Goal: Information Seeking & Learning: Learn about a topic

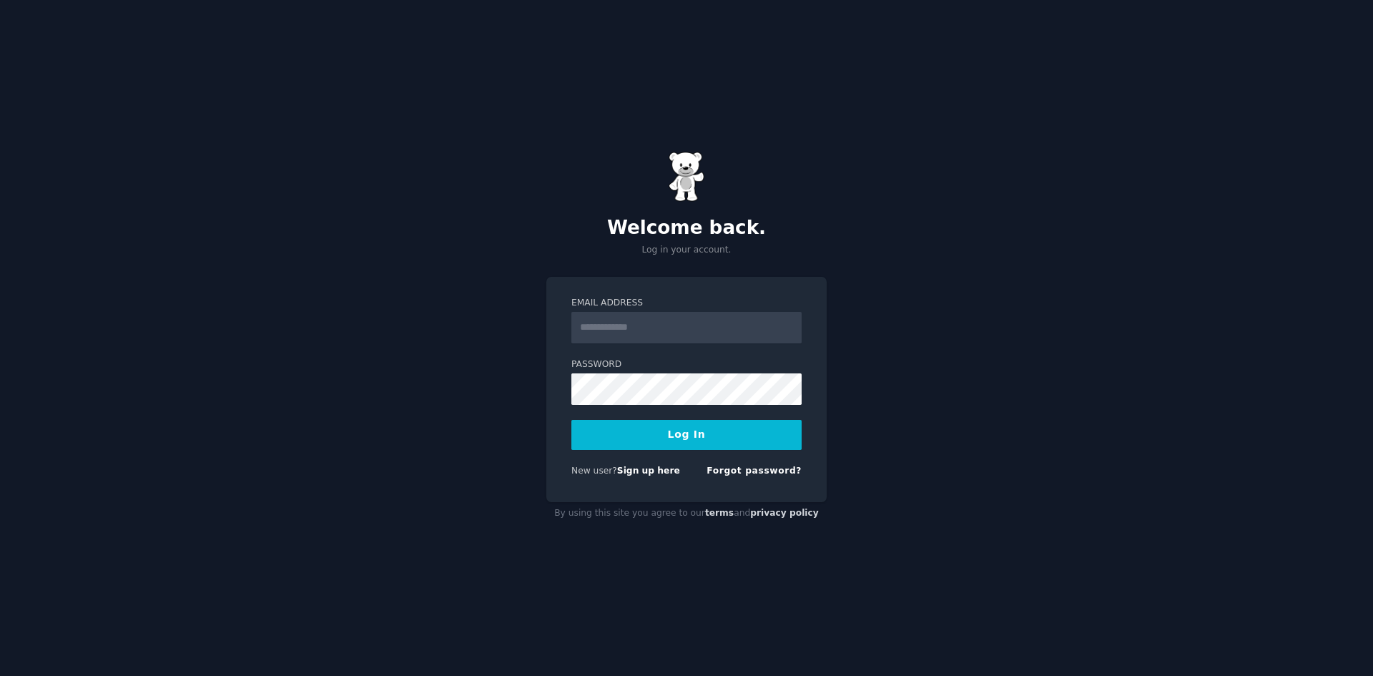
click at [661, 327] on input "Email Address" at bounding box center [686, 327] width 230 height 31
type input "**********"
click at [571, 420] on button "Log In" at bounding box center [686, 435] width 230 height 30
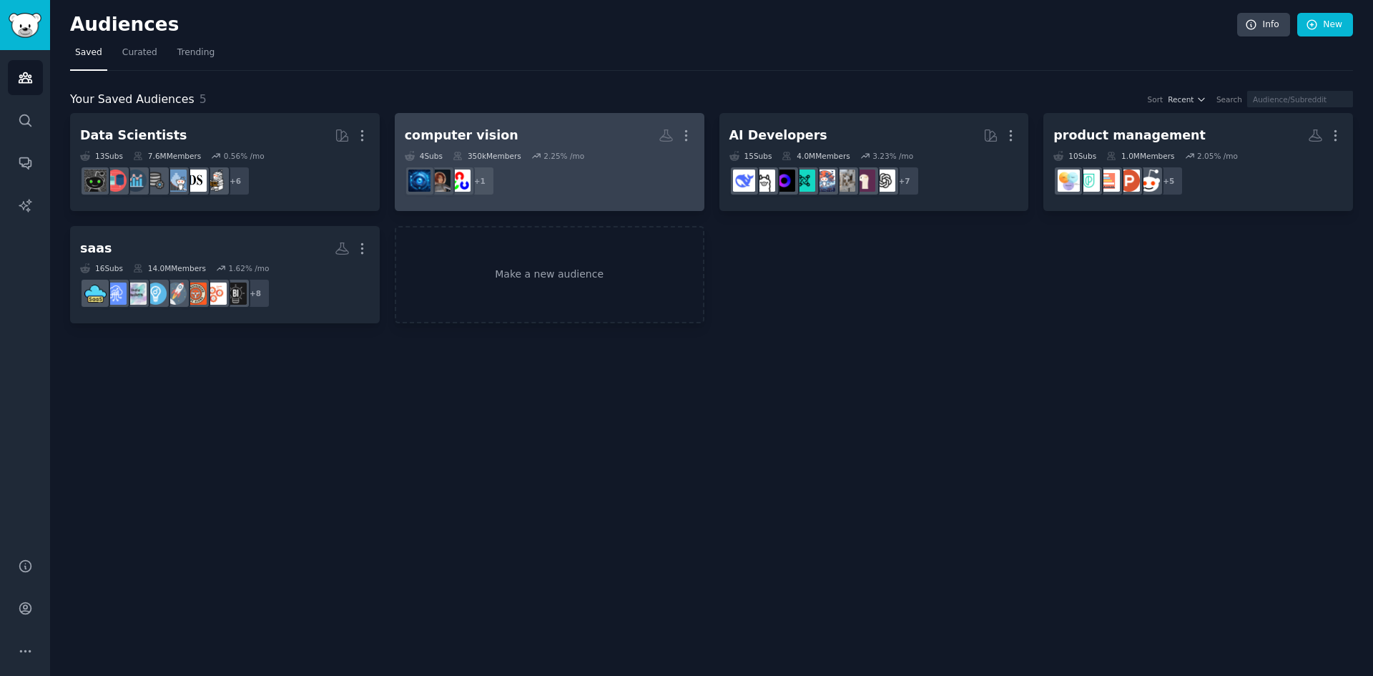
click at [544, 169] on dd "r/deeplearning + 1" at bounding box center [550, 181] width 290 height 40
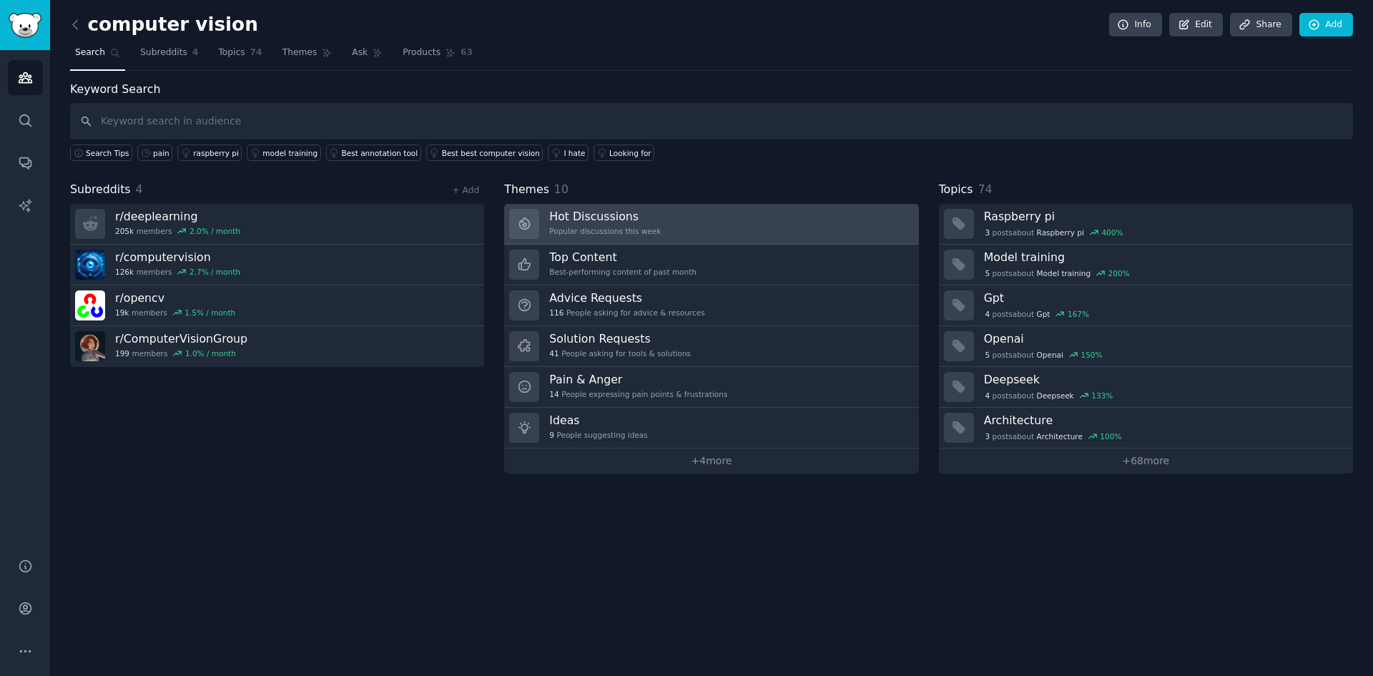
click at [583, 209] on h3 "Hot Discussions" at bounding box center [605, 216] width 112 height 15
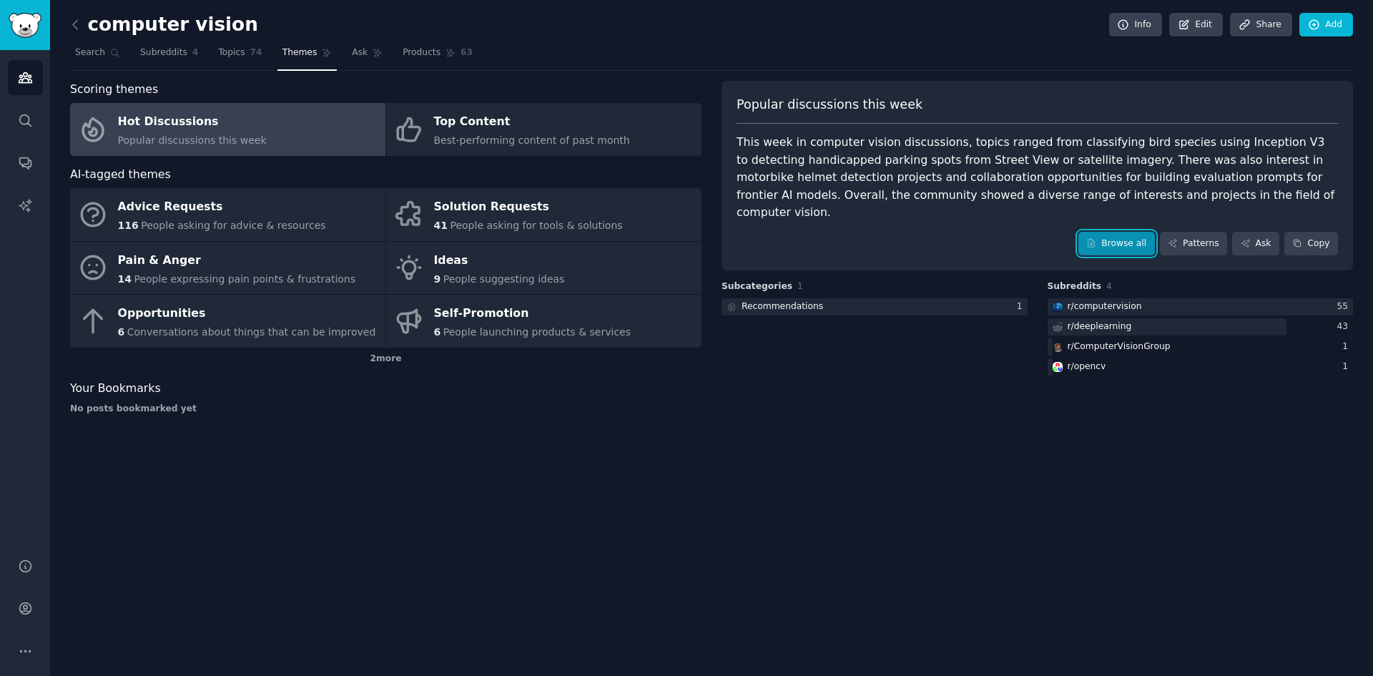
click at [1129, 232] on link "Browse all" at bounding box center [1116, 244] width 77 height 24
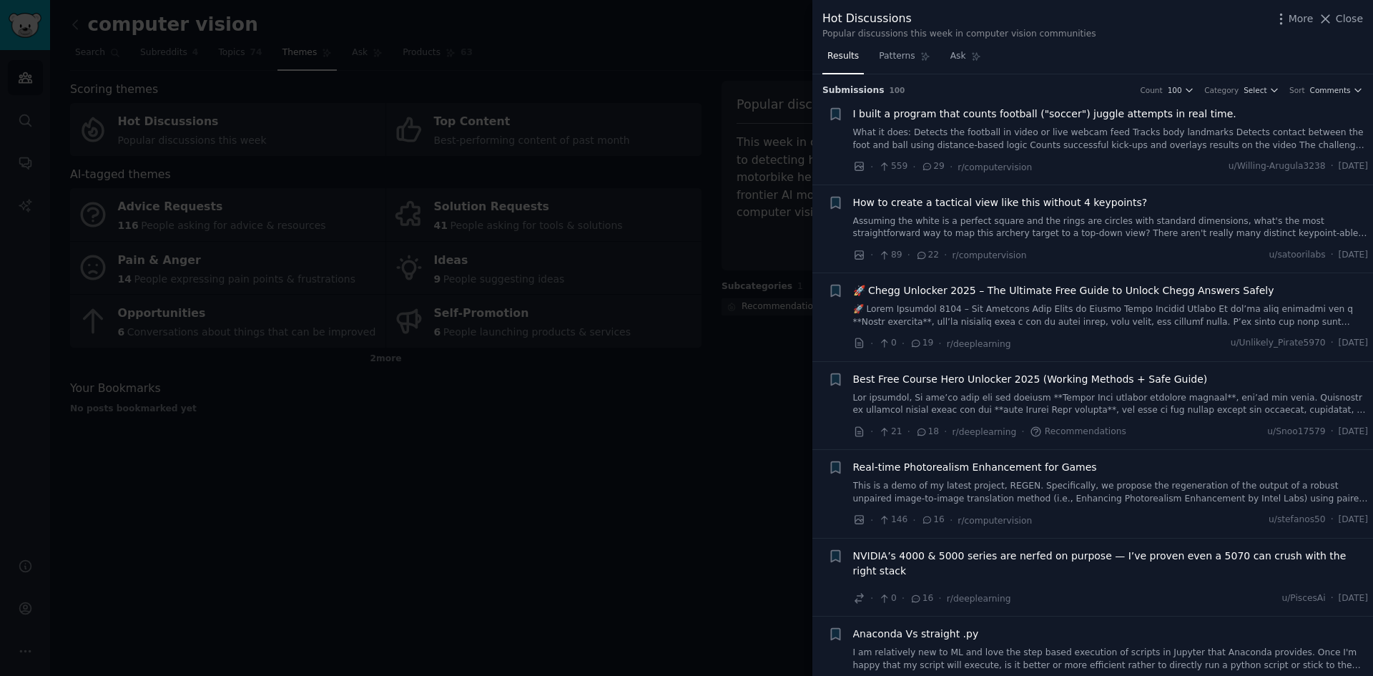
click at [946, 144] on link "What it does: Detects the football in video or live webcam feed Tracks body lan…" at bounding box center [1111, 139] width 516 height 25
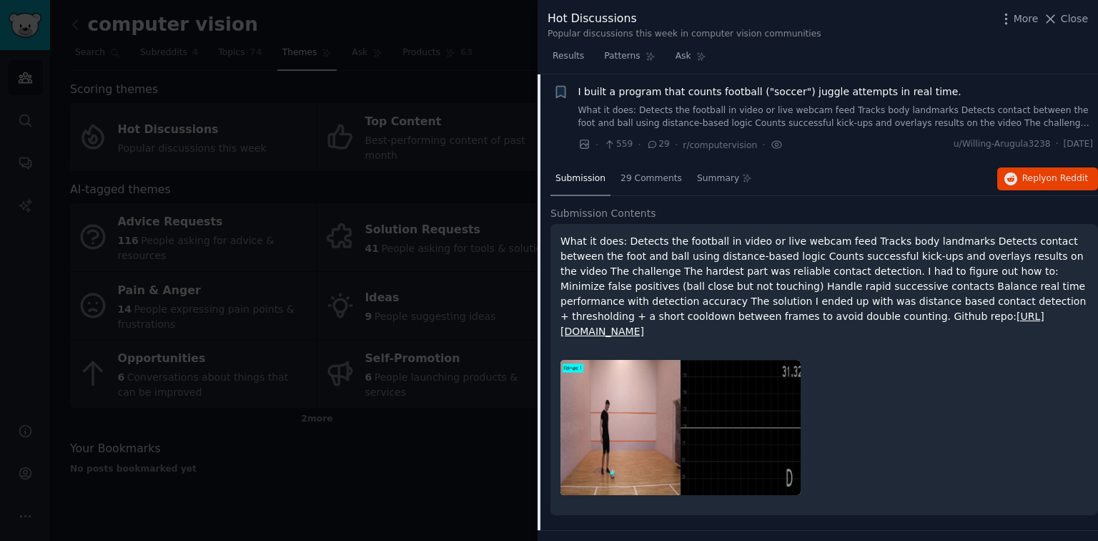
scroll to position [23, 0]
click at [621, 176] on span "29 Comments" at bounding box center [651, 178] width 61 height 13
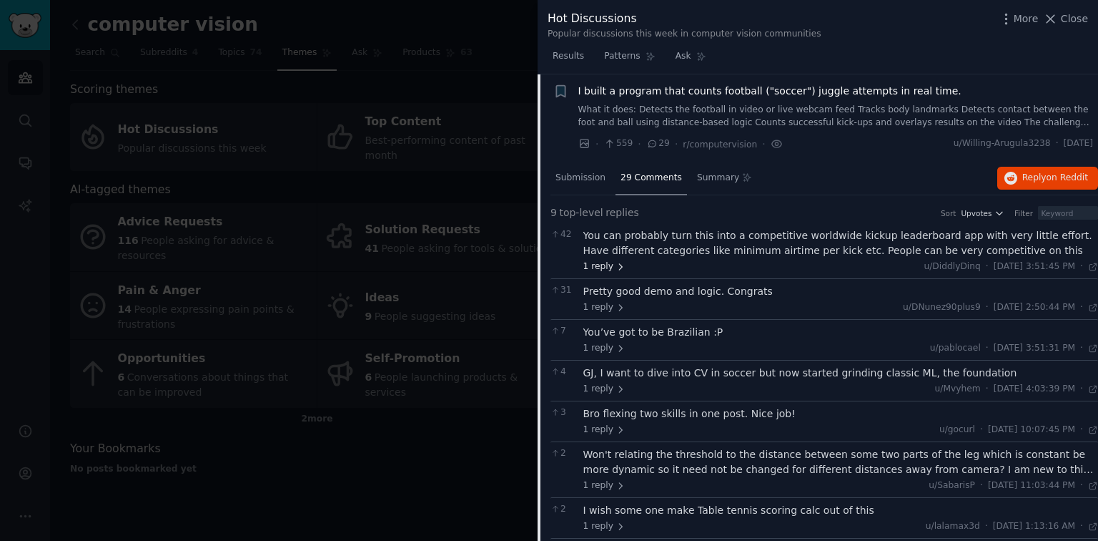
click at [616, 267] on icon at bounding box center [621, 267] width 10 height 10
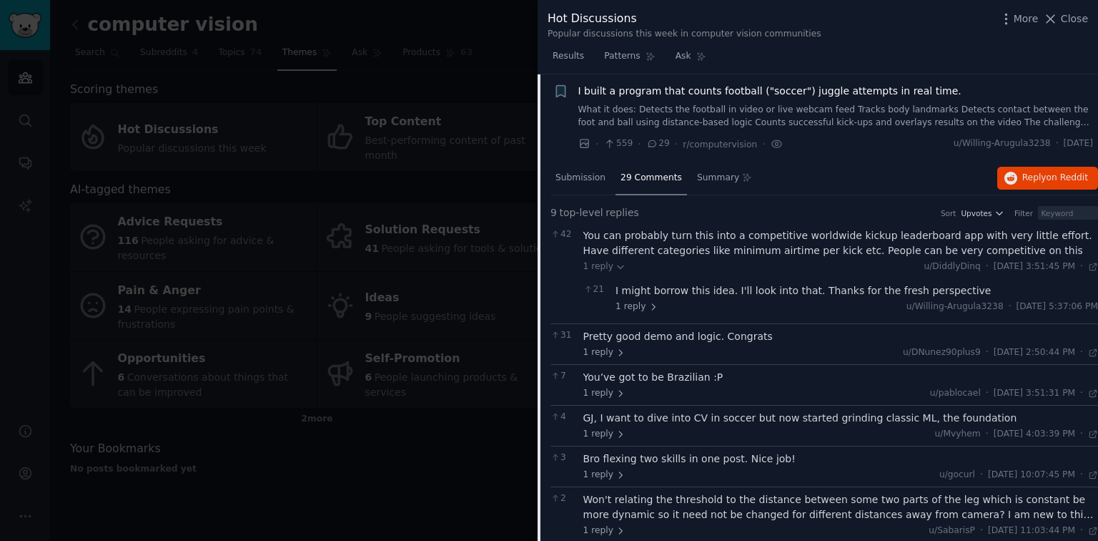
scroll to position [61, 0]
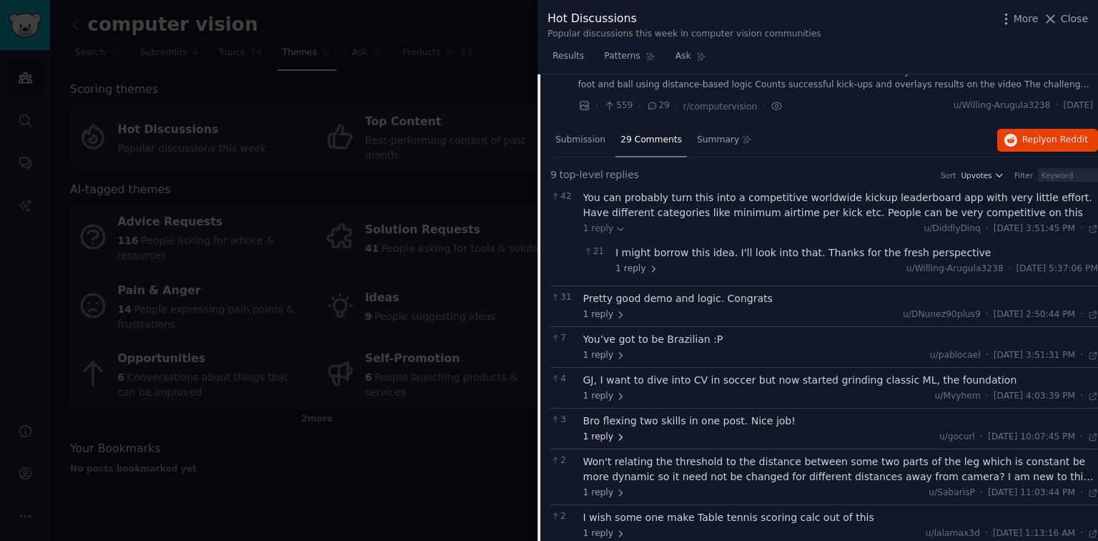
click at [601, 430] on span "1 reply" at bounding box center [604, 436] width 43 height 13
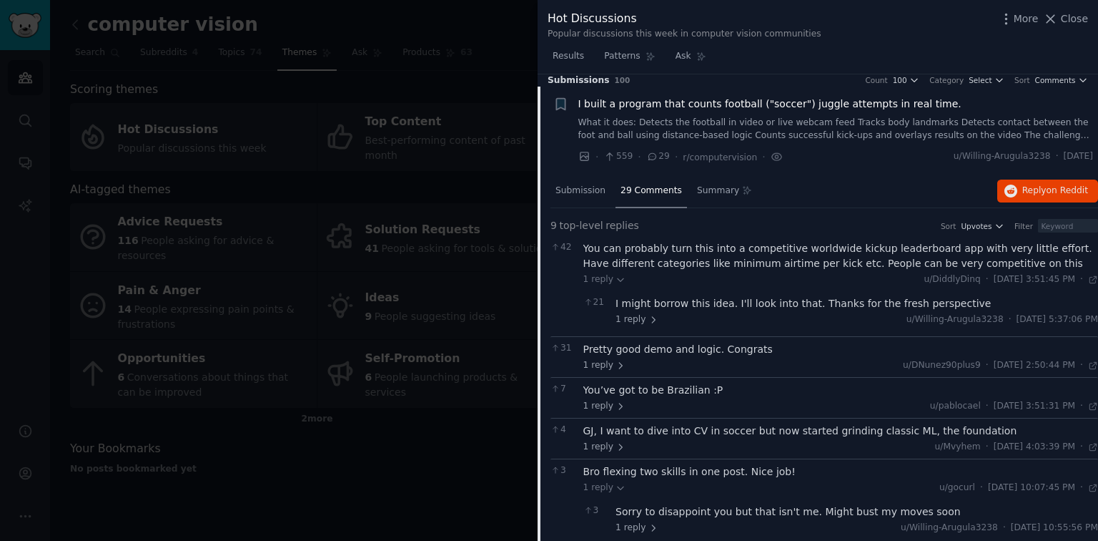
scroll to position [0, 0]
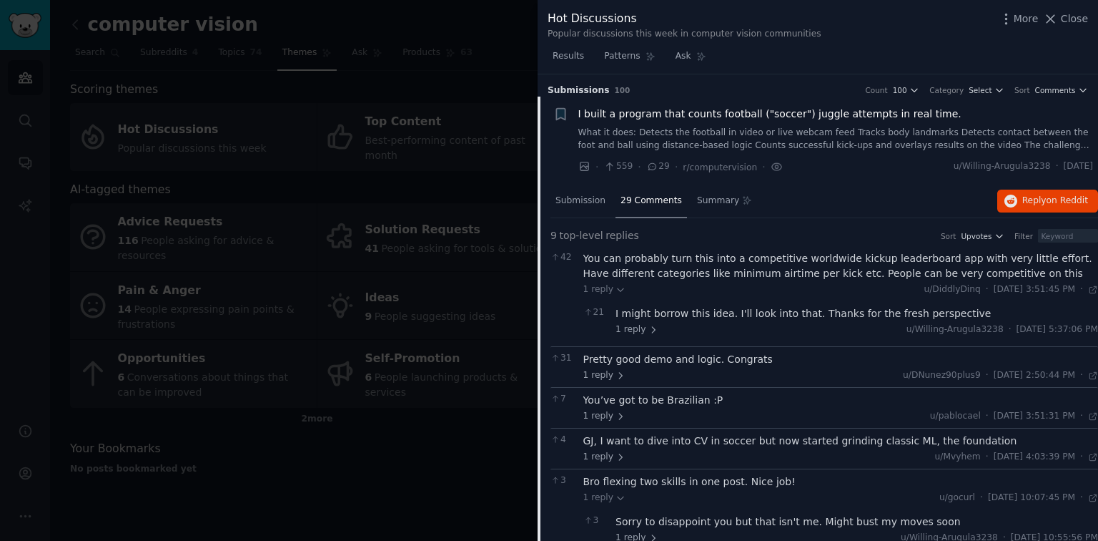
click at [744, 112] on span "I built a program that counts football ("soccer") juggle attempts in real time." at bounding box center [769, 114] width 383 height 15
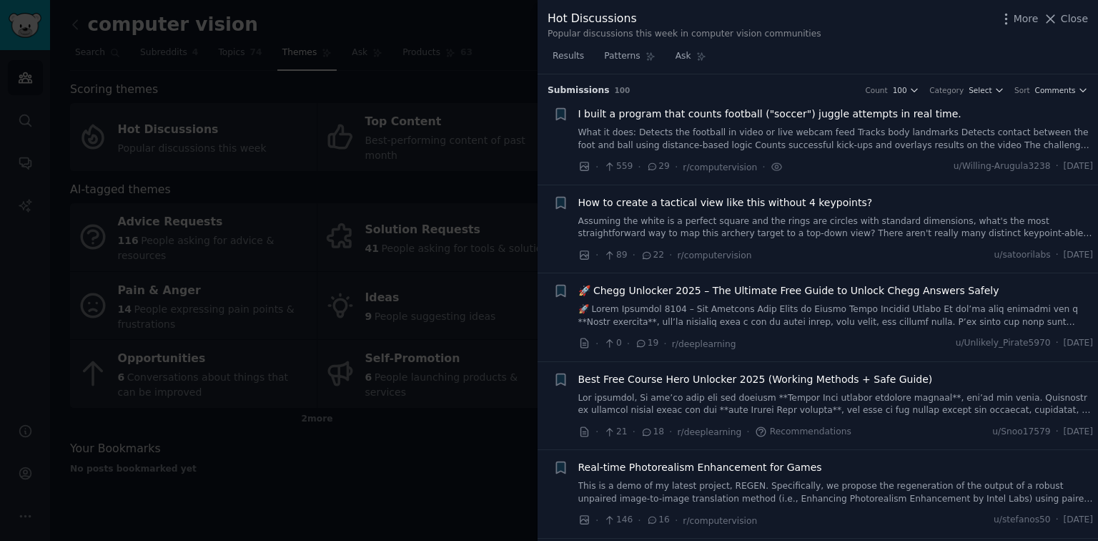
scroll to position [22, 0]
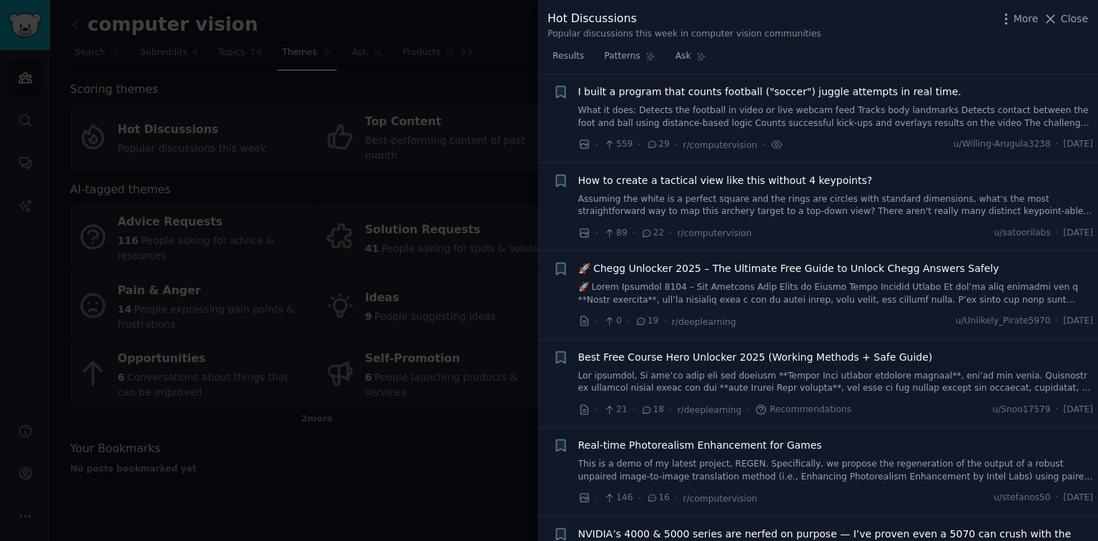
click at [629, 84] on span "I built a program that counts football ("soccer") juggle attempts in real time." at bounding box center [769, 91] width 383 height 15
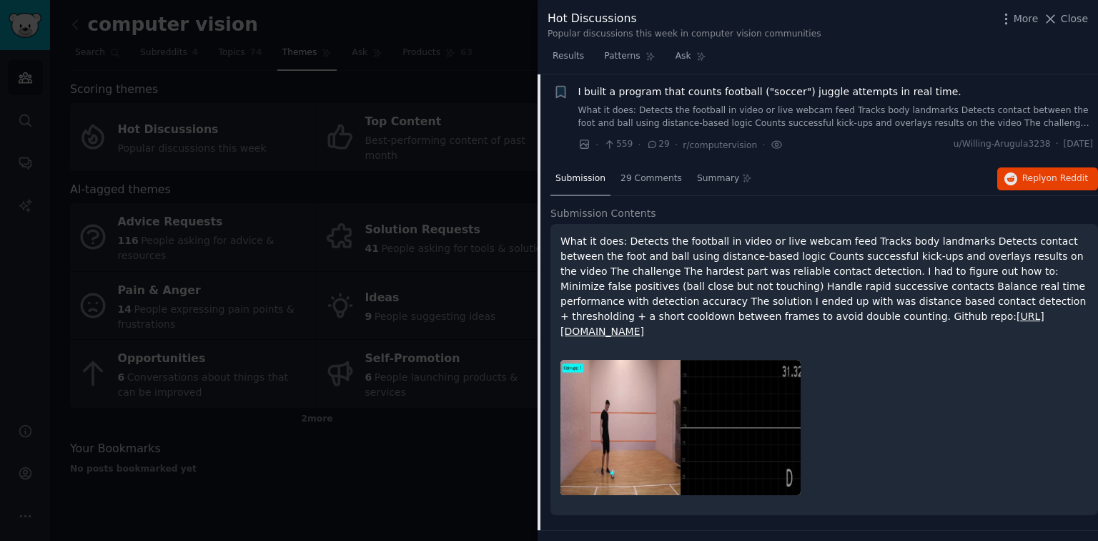
drag, startPoint x: 570, startPoint y: 228, endPoint x: 1006, endPoint y: 319, distance: 445.5
click at [1006, 319] on div "What it does: Detects the football in video or live webcam feed Tracks body lan…" at bounding box center [825, 369] width 548 height 291
click at [752, 281] on p "What it does: Detects the football in video or live webcam feed Tracks body lan…" at bounding box center [825, 286] width 528 height 105
drag, startPoint x: 844, startPoint y: 89, endPoint x: 830, endPoint y: 94, distance: 14.2
click at [844, 89] on span "I built a program that counts football ("soccer") juggle attempts in real time." at bounding box center [769, 91] width 383 height 15
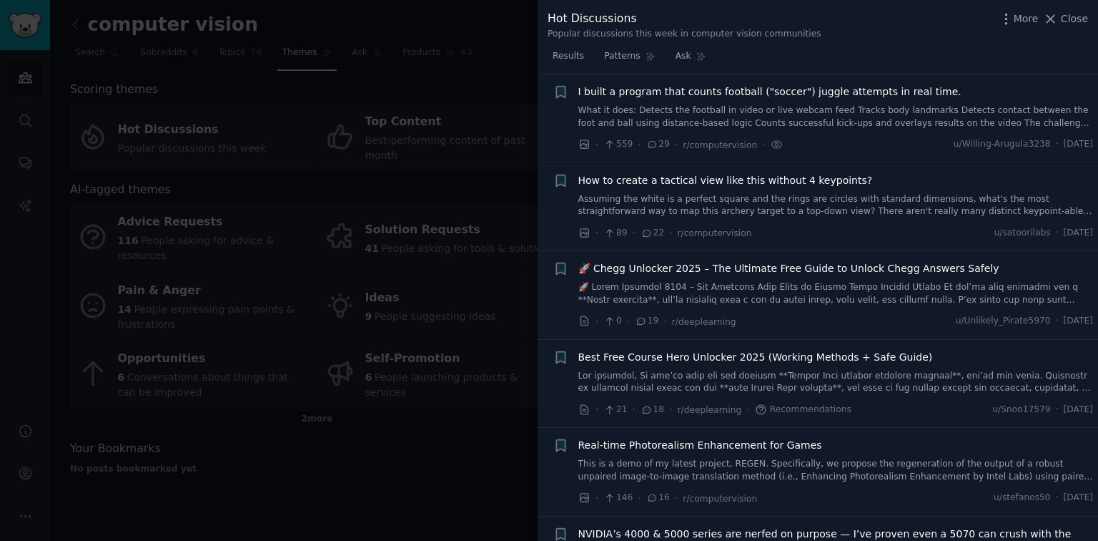
click at [781, 270] on span "🚀 Chegg Unlocker 2025 – The Ultimate Free Guide to Unlock Chegg Answers Safely" at bounding box center [788, 268] width 421 height 15
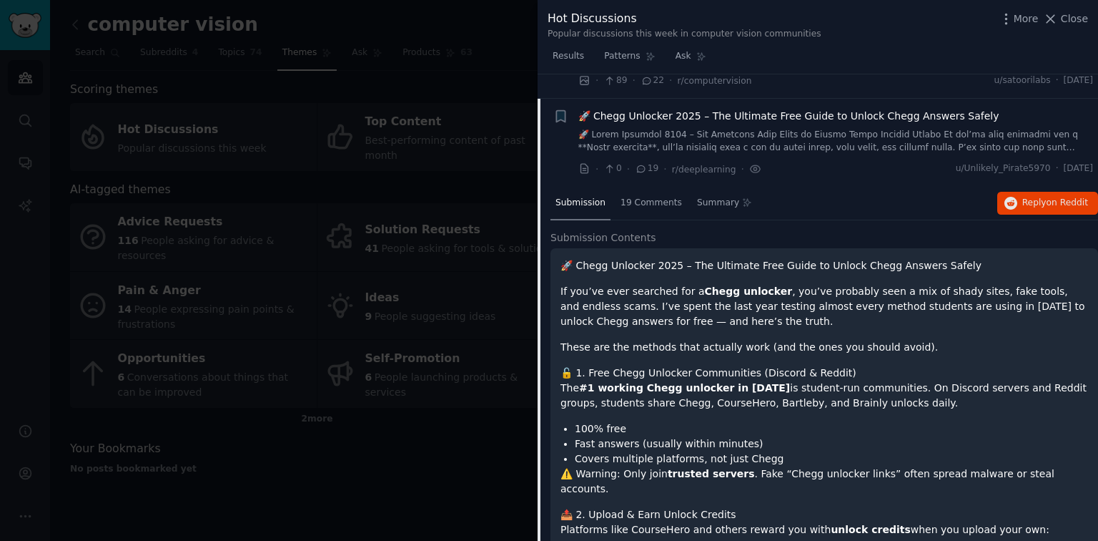
scroll to position [199, 0]
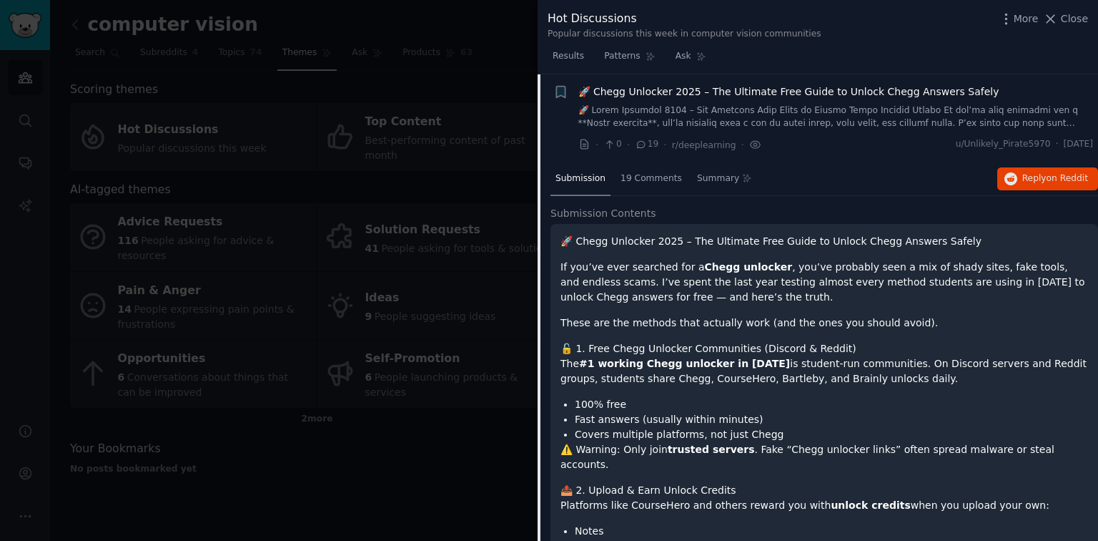
click at [698, 96] on span "🚀 Chegg Unlocker 2025 – The Ultimate Free Guide to Unlock Chegg Answers Safely" at bounding box center [788, 91] width 421 height 15
